Goal: Find specific page/section: Find specific page/section

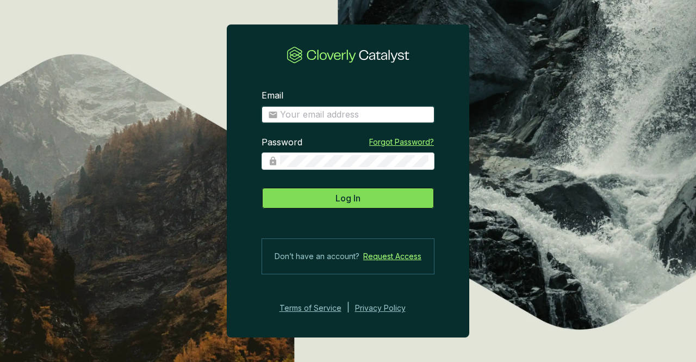
type input "[PERSON_NAME][EMAIL_ADDRESS][PERSON_NAME][DOMAIN_NAME]"
click at [330, 209] on button "Log In" at bounding box center [348, 198] width 173 height 22
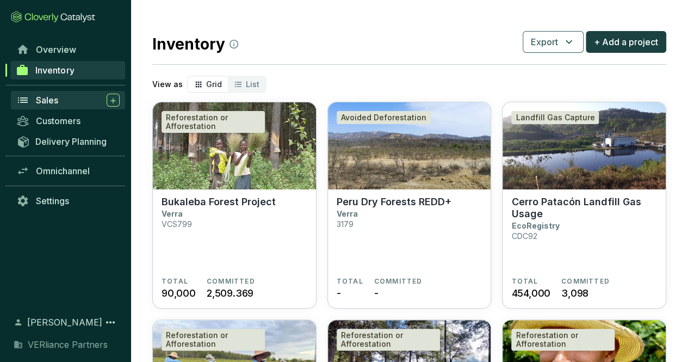
click at [66, 94] on div "Sales" at bounding box center [78, 100] width 84 height 13
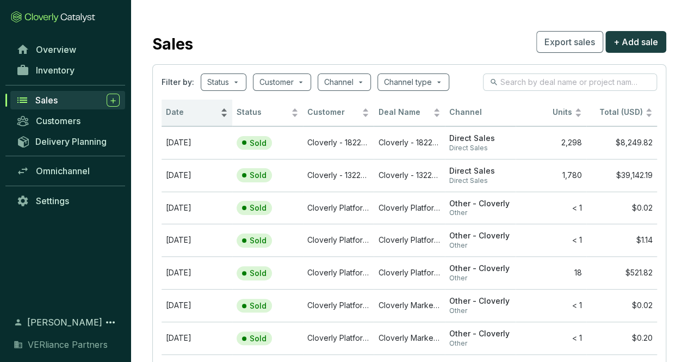
click at [182, 109] on span "Date" at bounding box center [192, 112] width 52 height 10
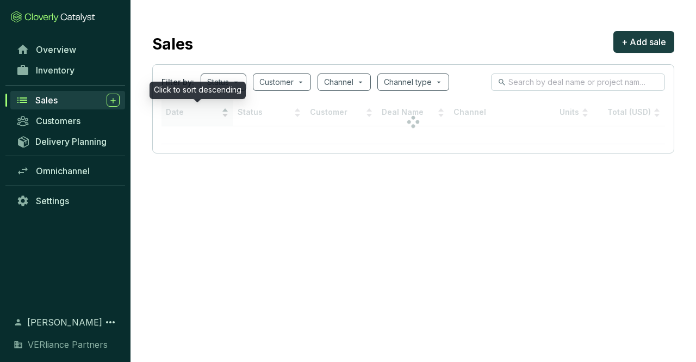
click at [182, 109] on div at bounding box center [414, 122] width 504 height 45
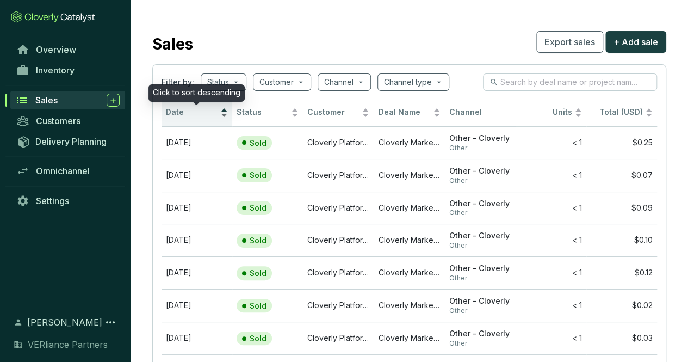
click at [182, 109] on span "Date" at bounding box center [192, 112] width 52 height 10
click at [175, 117] on span "Date" at bounding box center [192, 112] width 52 height 10
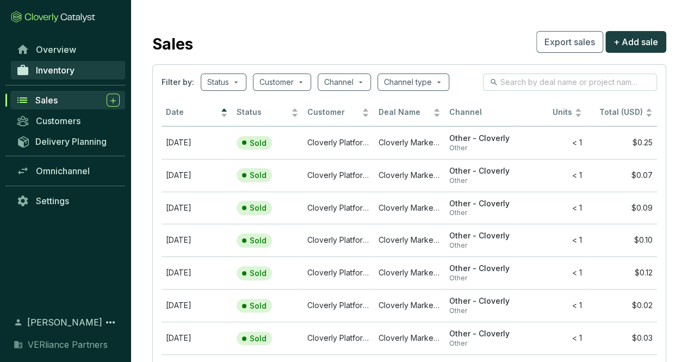
click at [66, 76] on link "Inventory" at bounding box center [68, 70] width 114 height 18
